Goal: Task Accomplishment & Management: Manage account settings

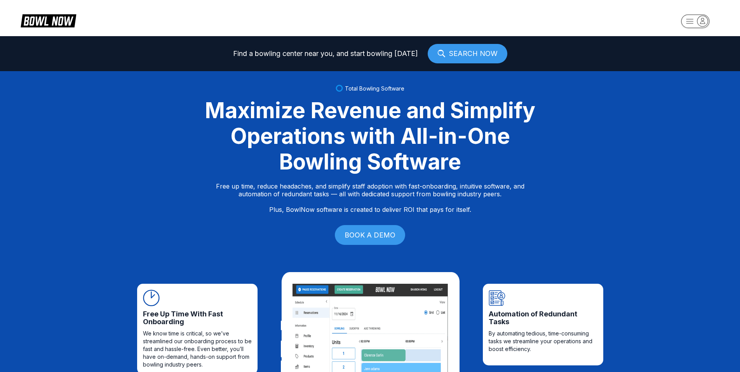
click at [701, 18] on icon "button" at bounding box center [703, 21] width 10 height 10
click at [693, 56] on div "Center Sign In" at bounding box center [696, 61] width 54 height 14
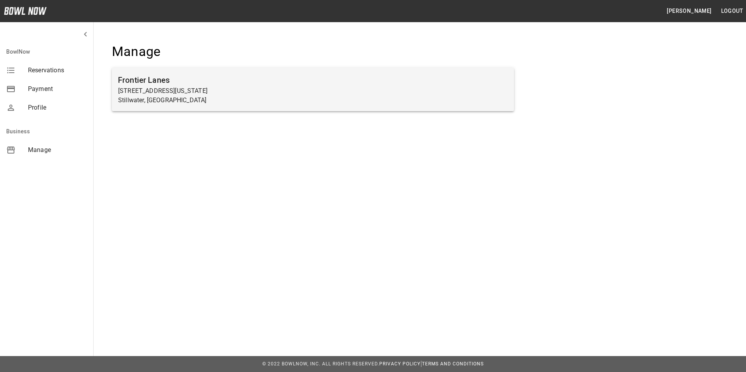
click at [177, 91] on p "[STREET_ADDRESS][US_STATE]" at bounding box center [313, 90] width 390 height 9
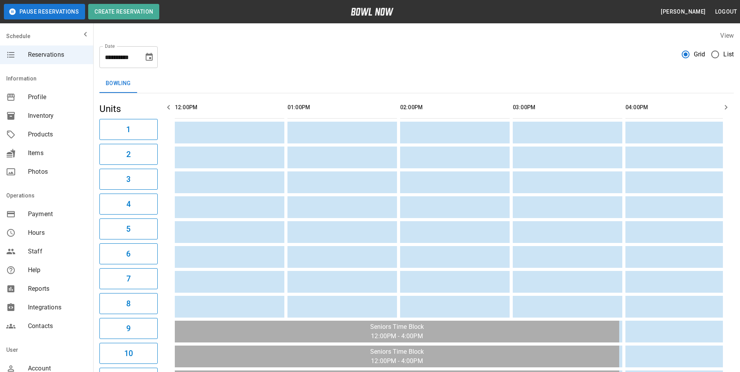
click at [44, 214] on span "Payment" at bounding box center [57, 214] width 59 height 9
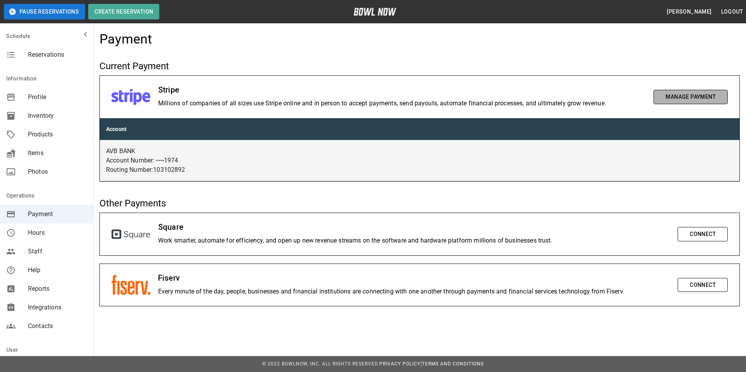
click at [676, 94] on button "Manage Payment" at bounding box center [691, 97] width 74 height 14
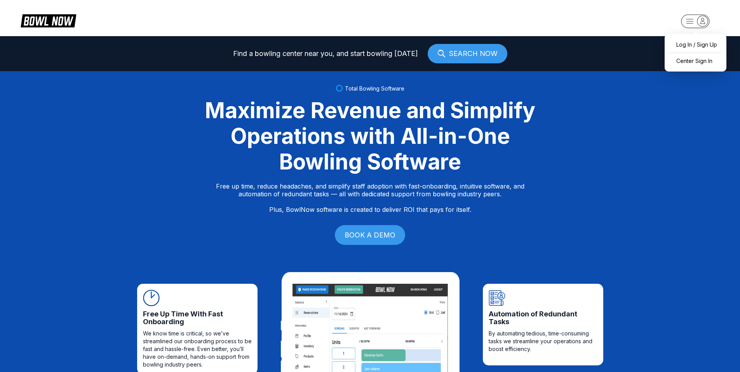
click at [689, 17] on rect "button" at bounding box center [695, 21] width 28 height 14
click at [683, 61] on div "Center Sign In" at bounding box center [696, 61] width 54 height 14
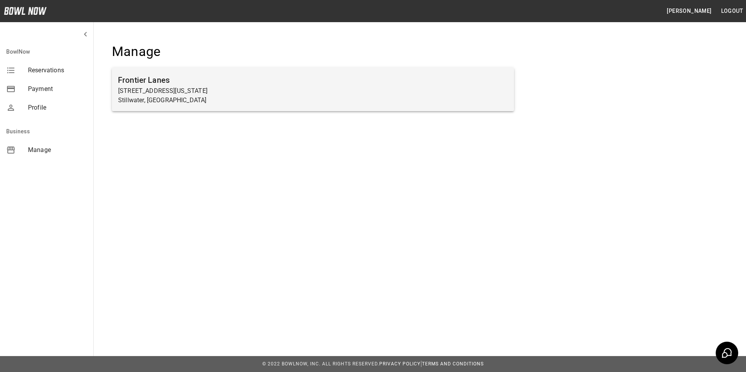
click at [168, 92] on p "[STREET_ADDRESS][US_STATE]" at bounding box center [313, 90] width 390 height 9
